Goal: Task Accomplishment & Management: Manage account settings

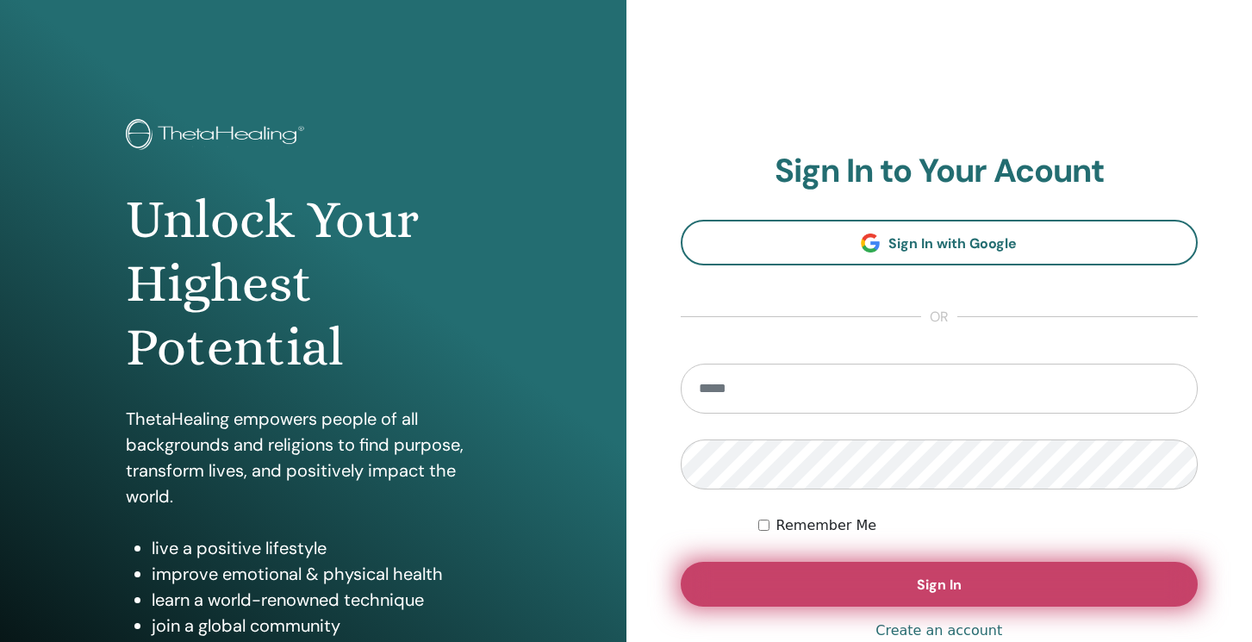
type input "**********"
click at [946, 588] on span "Sign In" at bounding box center [939, 584] width 45 height 18
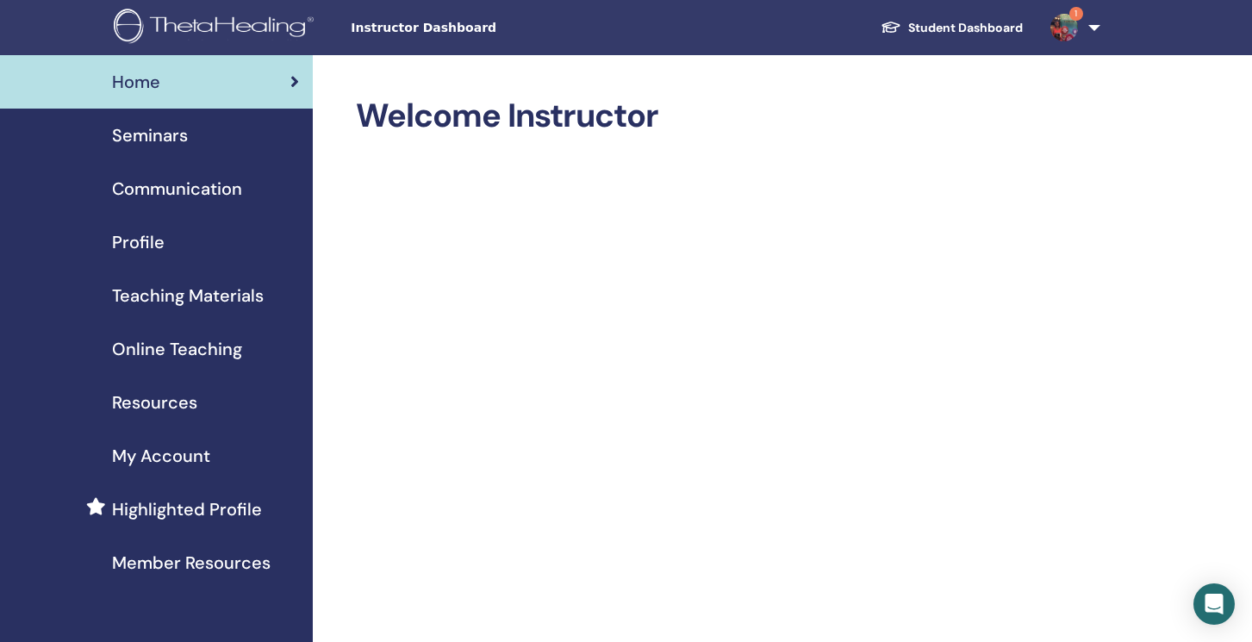
click at [157, 563] on span "Member Resources" at bounding box center [191, 563] width 159 height 26
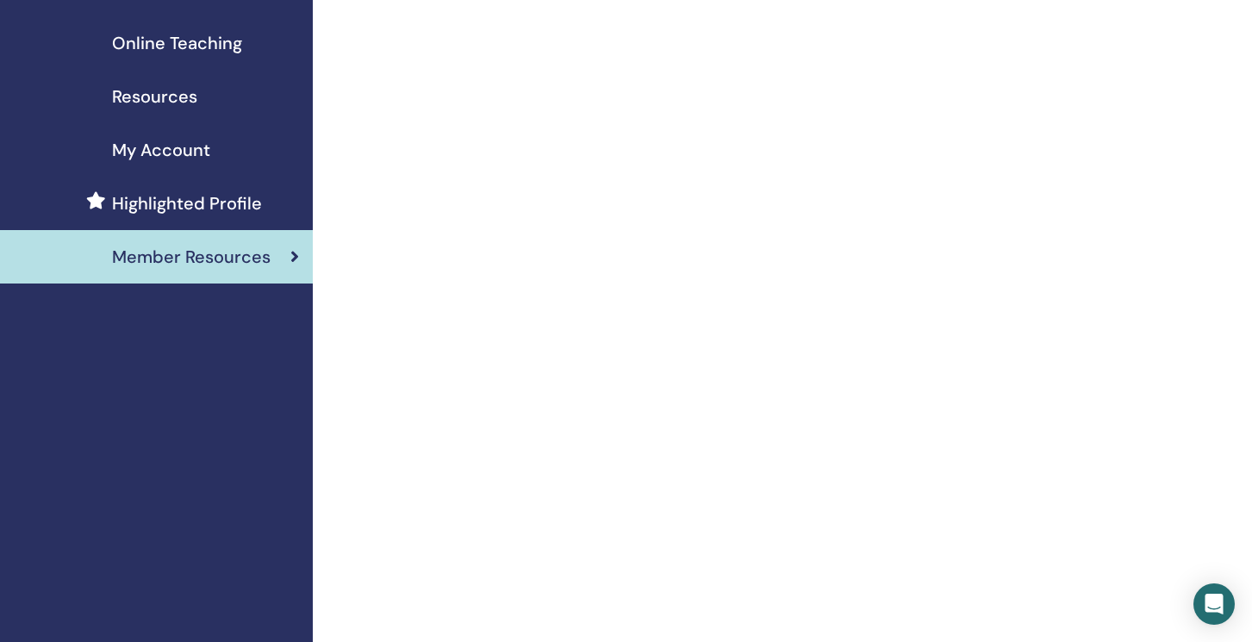
scroll to position [370, 0]
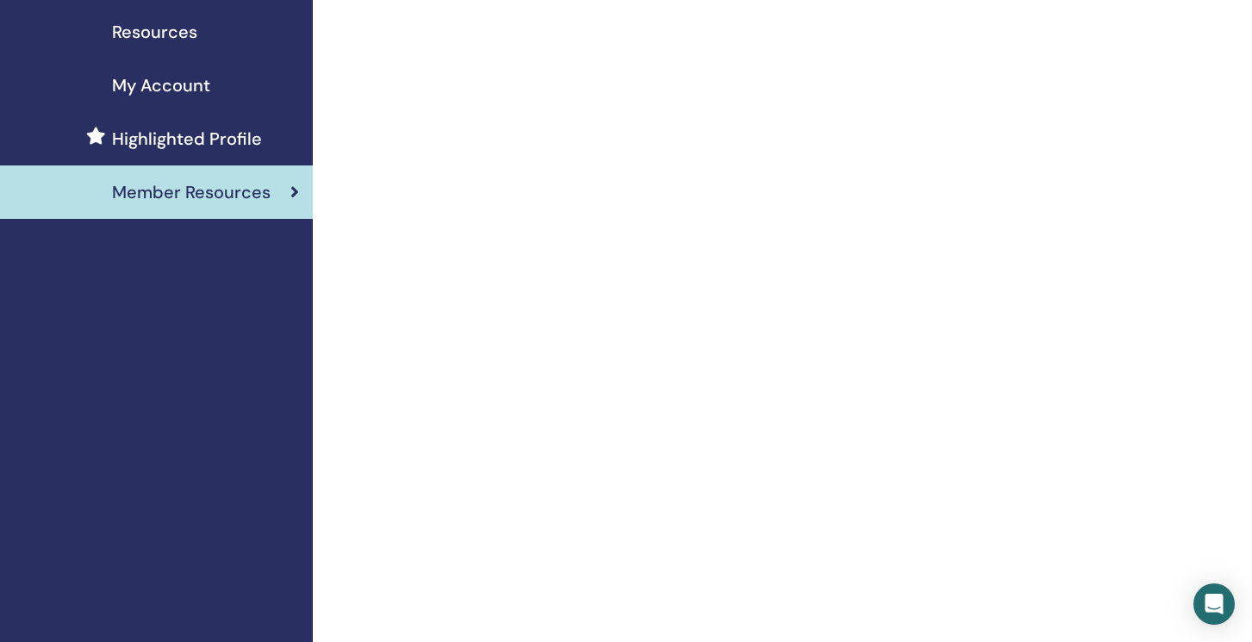
click at [171, 34] on span "Resources" at bounding box center [154, 32] width 85 height 26
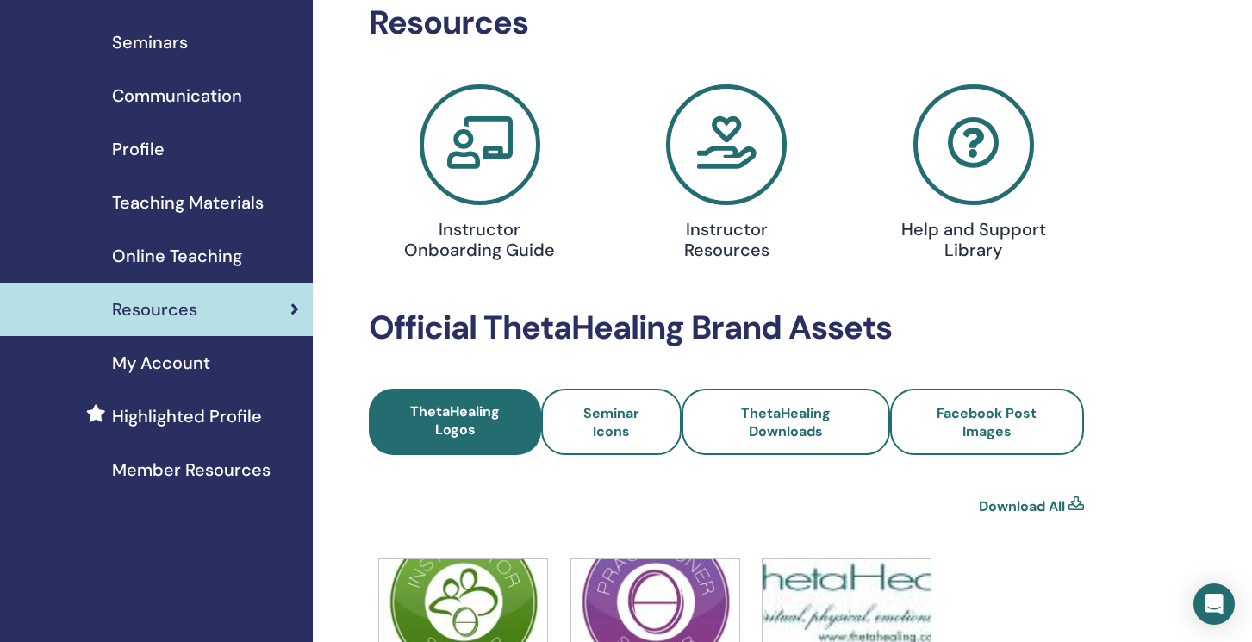
scroll to position [100, 0]
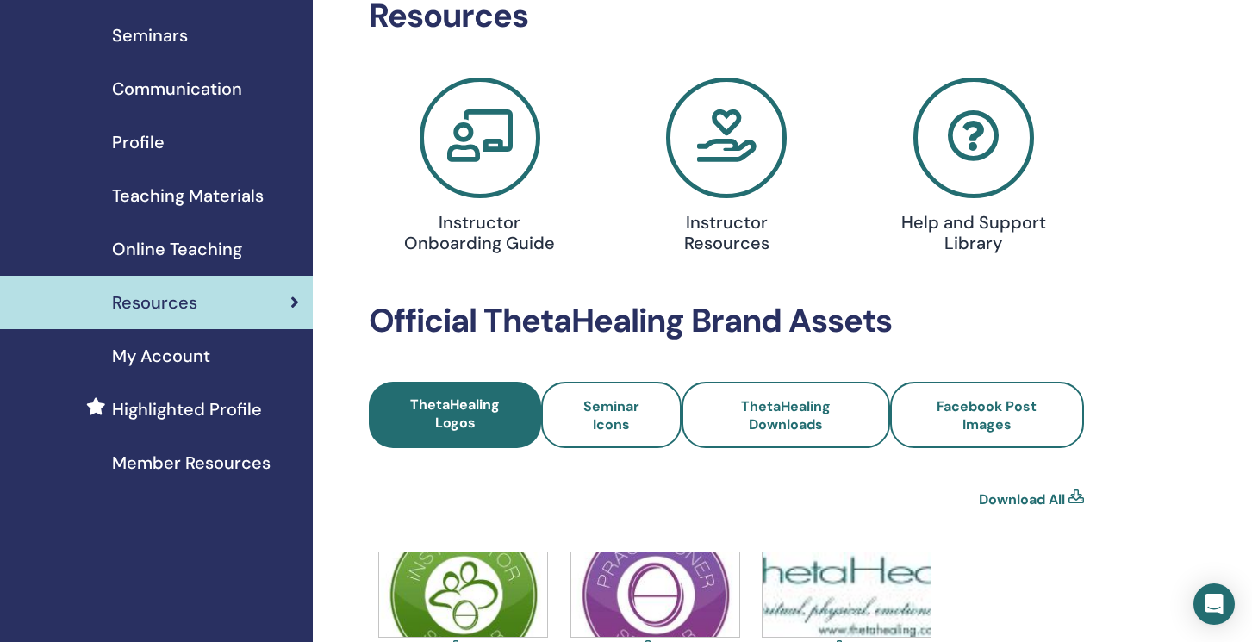
click at [171, 192] on span "Teaching Materials" at bounding box center [188, 196] width 152 height 26
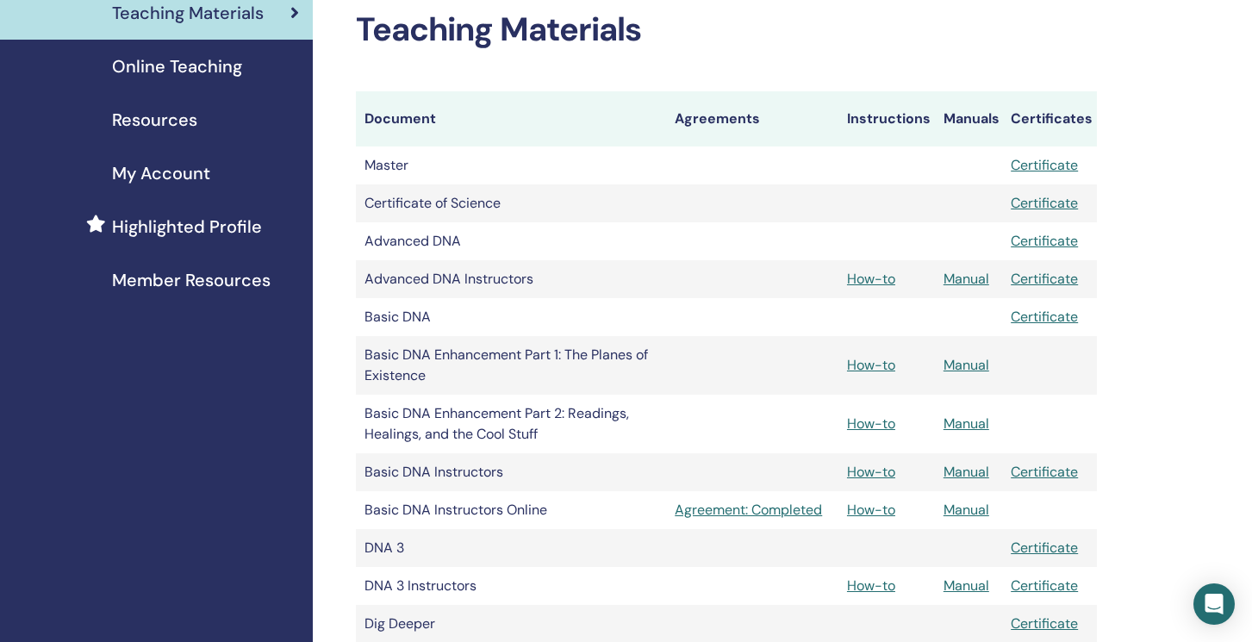
scroll to position [288, 0]
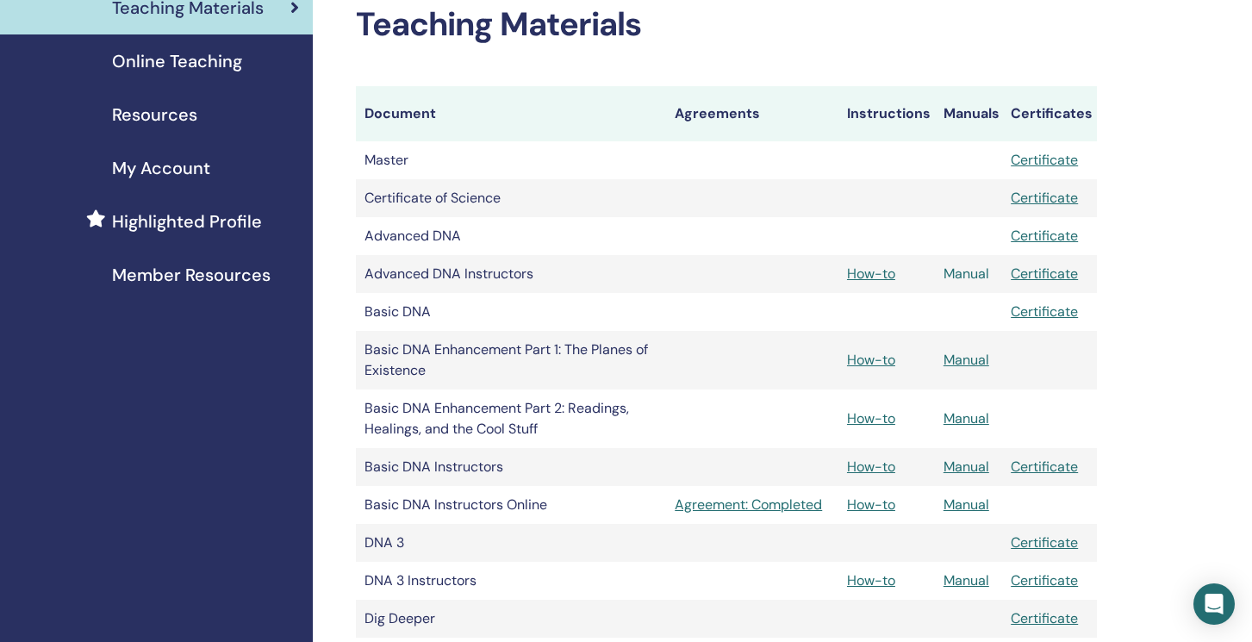
click at [962, 272] on link "Manual" at bounding box center [966, 273] width 46 height 18
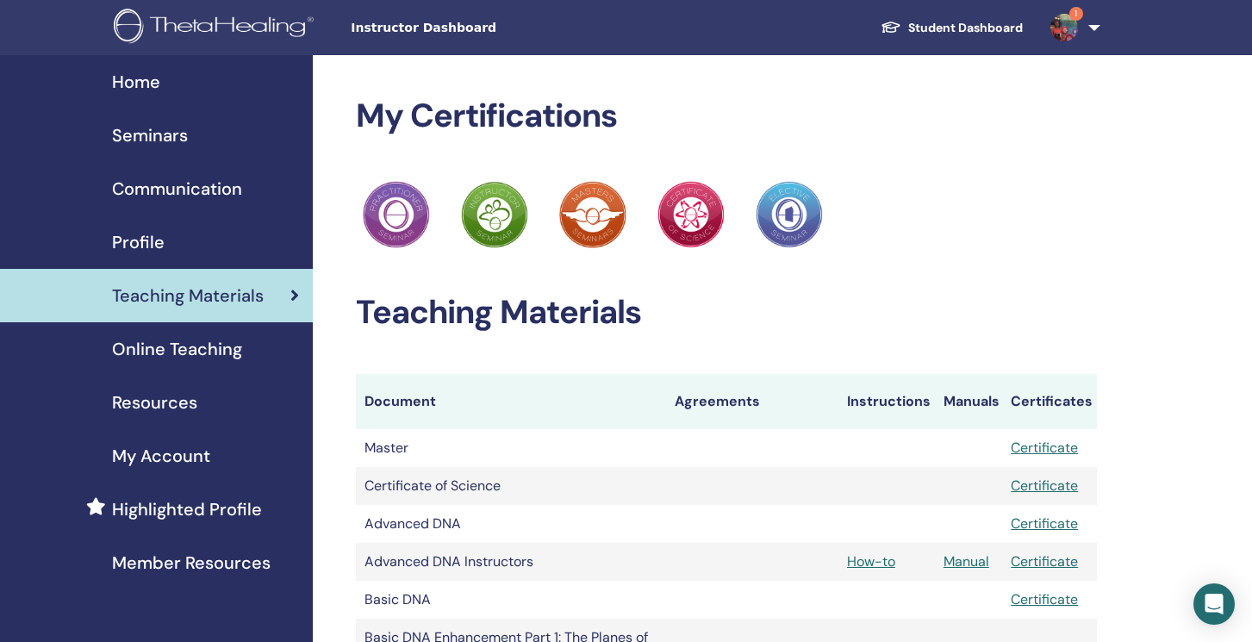
click at [1093, 26] on link "1" at bounding box center [1071, 27] width 71 height 55
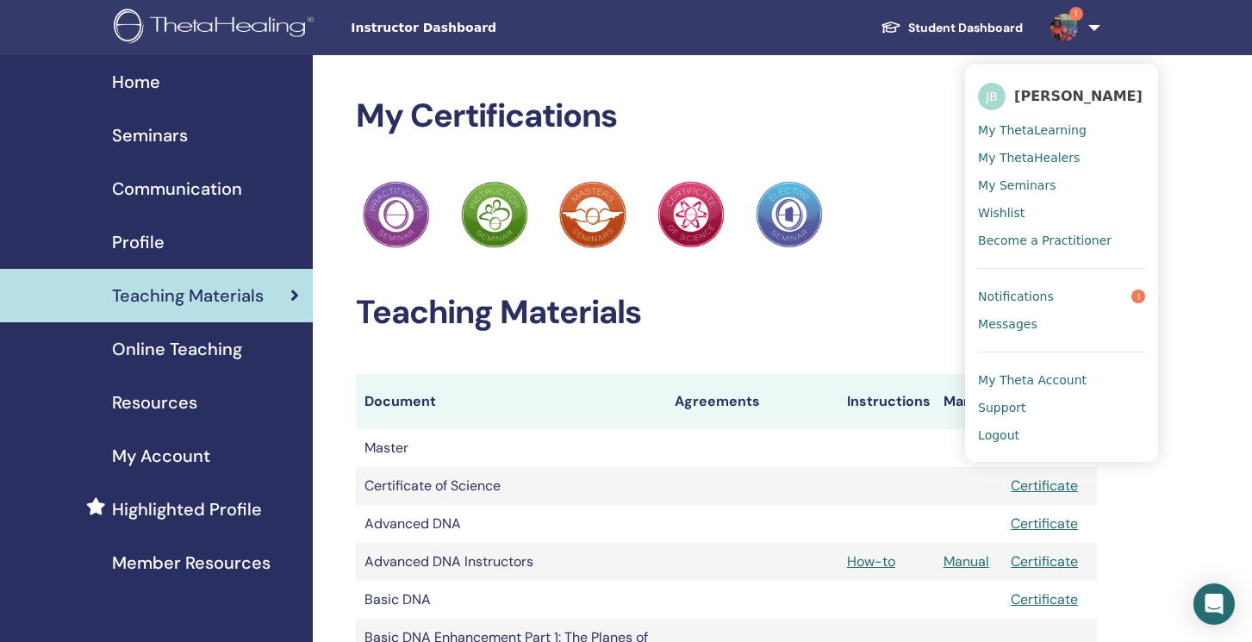
click at [1017, 296] on span "Notifications" at bounding box center [1016, 297] width 76 height 16
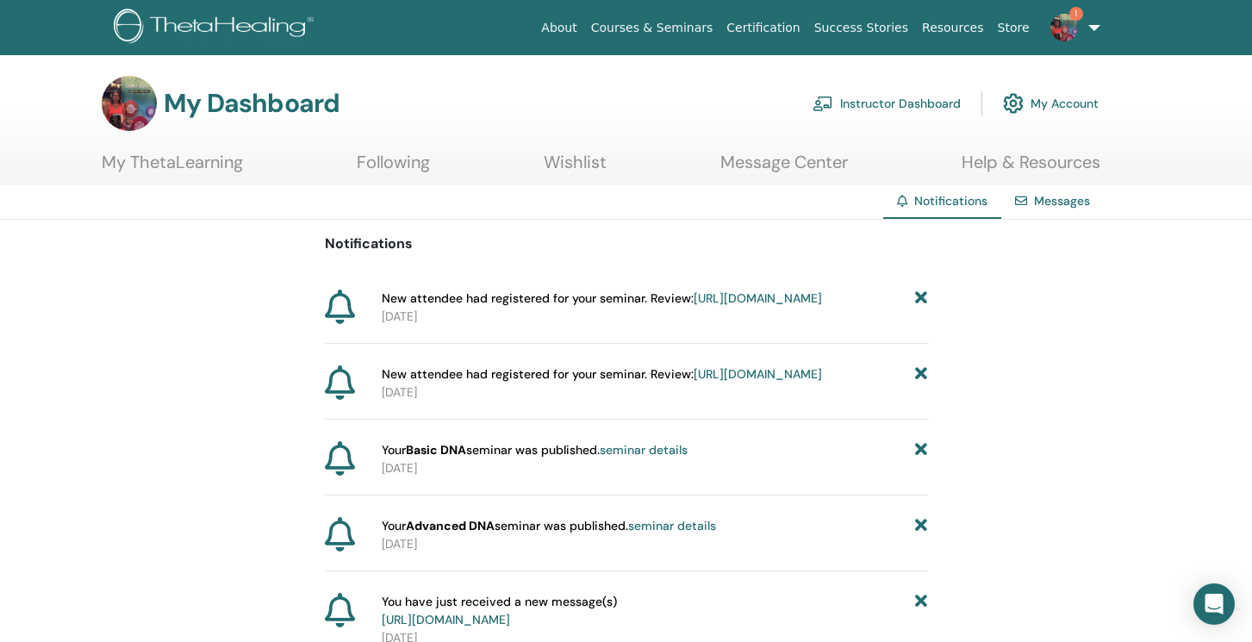
click at [694, 306] on link "[URL][DOMAIN_NAME]" at bounding box center [758, 298] width 128 height 16
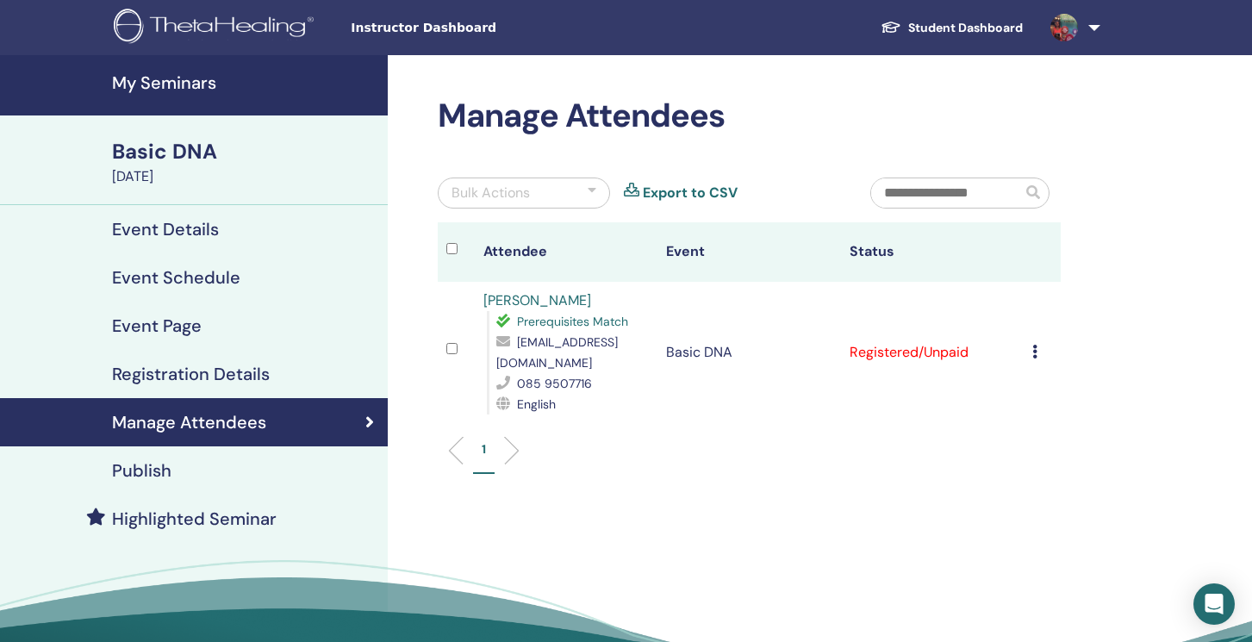
click at [683, 191] on link "Export to CSV" at bounding box center [690, 193] width 95 height 21
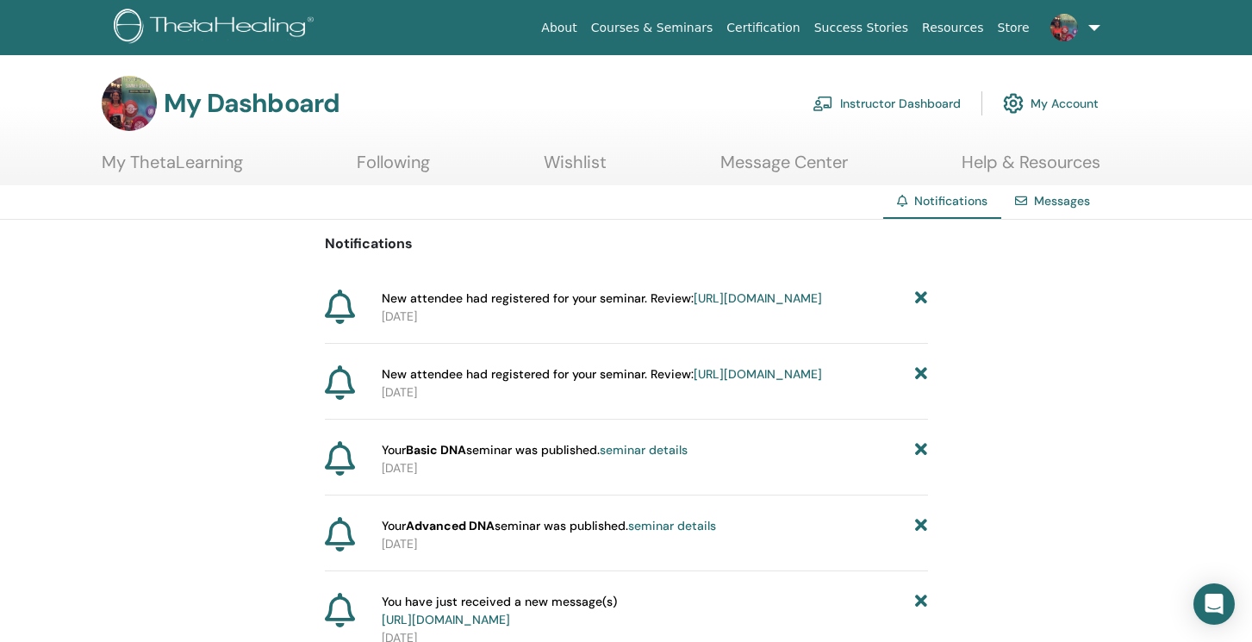
click at [694, 382] on link "[URL][DOMAIN_NAME]" at bounding box center [758, 374] width 128 height 16
click at [638, 457] on link "seminar details" at bounding box center [644, 450] width 88 height 16
click at [884, 105] on link "Instructor Dashboard" at bounding box center [886, 103] width 148 height 38
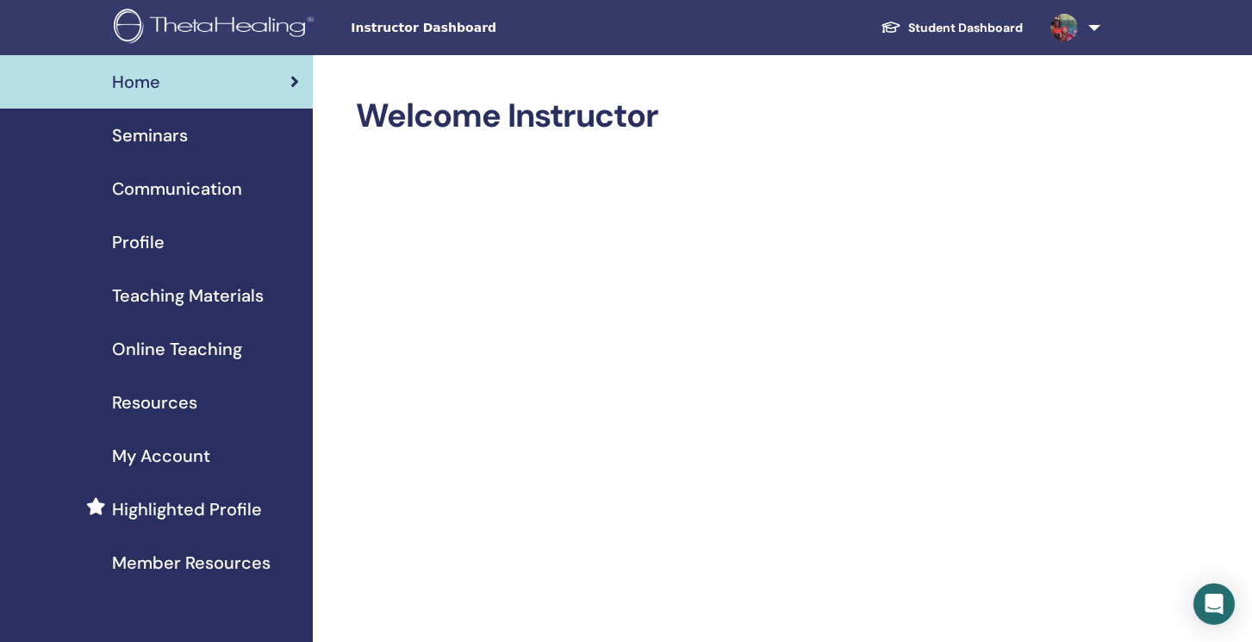
click at [1098, 28] on link at bounding box center [1071, 27] width 71 height 55
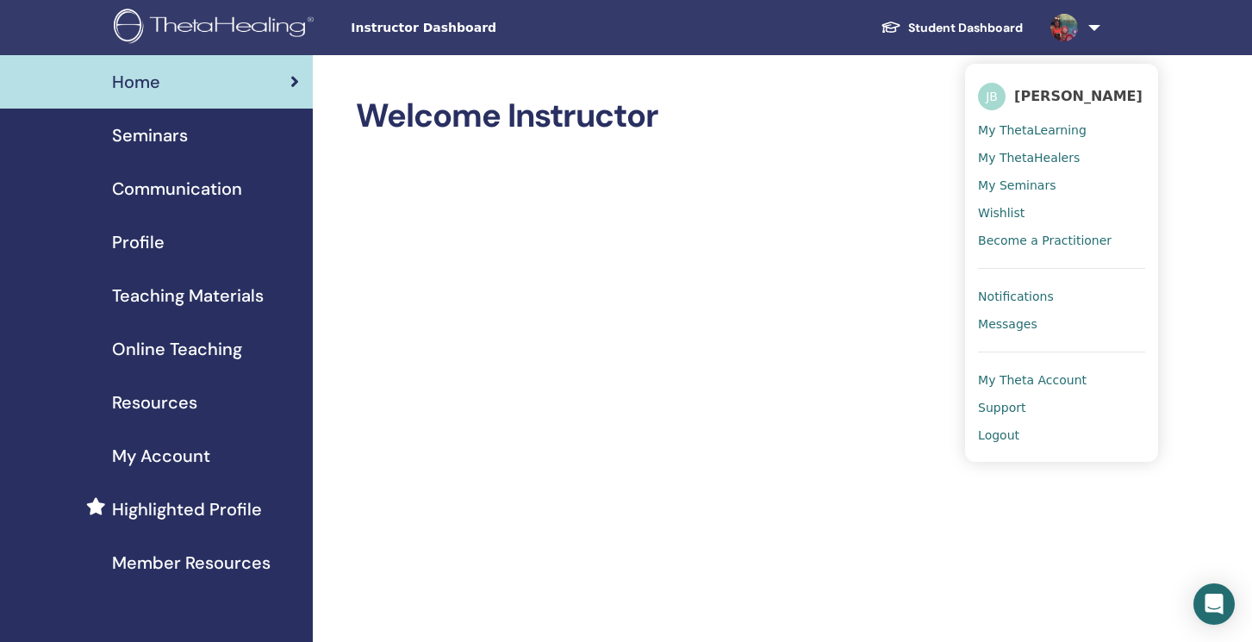
click at [1038, 381] on span "My Theta Account" at bounding box center [1032, 380] width 109 height 16
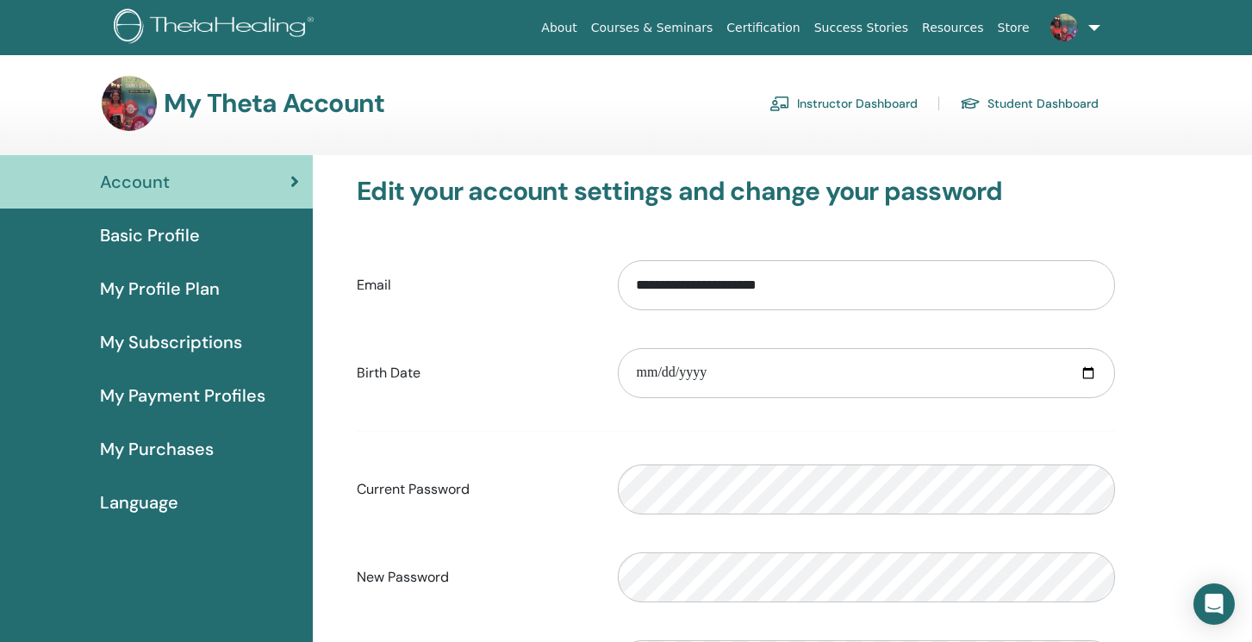
click at [216, 24] on img at bounding box center [217, 28] width 206 height 39
